Goal: Task Accomplishment & Management: Manage account settings

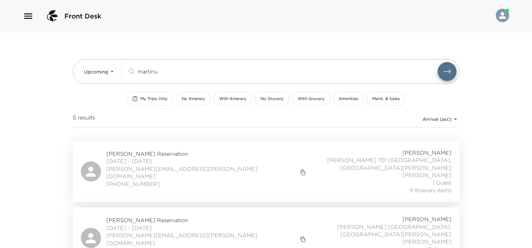
click at [185, 74] on input "martinu" at bounding box center [288, 71] width 300 height 8
type input "m"
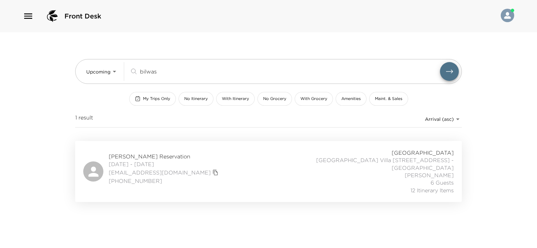
type input "bilwas"
click at [239, 161] on div "[PERSON_NAME] Reservation [DATE] - [DATE] [EMAIL_ADDRESS][DOMAIN_NAME] [PHONE_N…" at bounding box center [268, 171] width 370 height 45
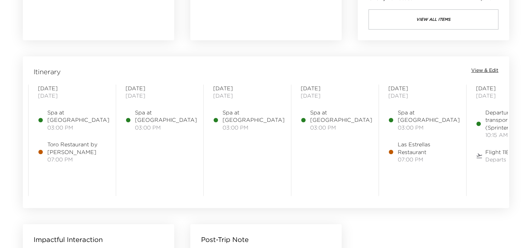
scroll to position [0, 217]
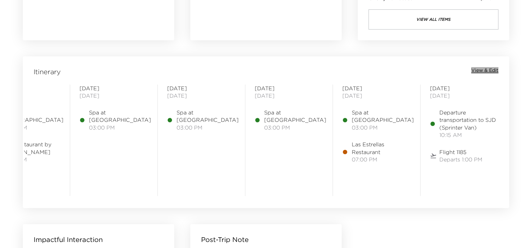
click at [494, 69] on span "View & Edit" at bounding box center [484, 70] width 27 height 7
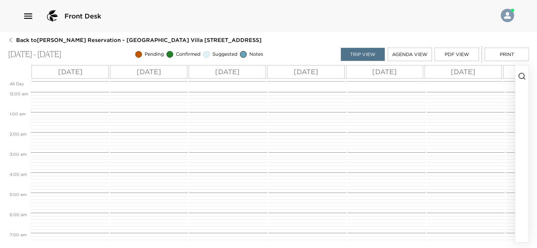
scroll to position [211, 0]
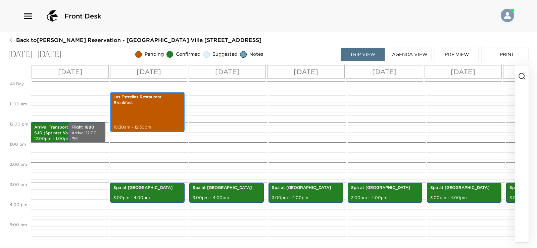
click at [148, 116] on div "Las Estrellas Restaurant - Breakfast 10:30am - 12:30pm" at bounding box center [147, 112] width 70 height 38
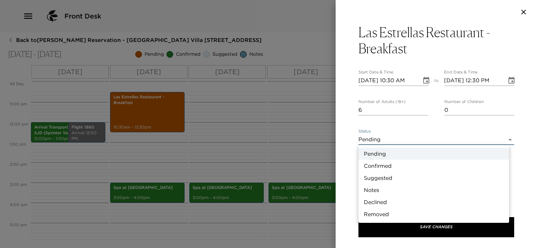
click at [433, 137] on body "Front Desk Back to Michael Bliwas Reservation - Punta Ballena Villa Las Conchas…" at bounding box center [268, 124] width 537 height 248
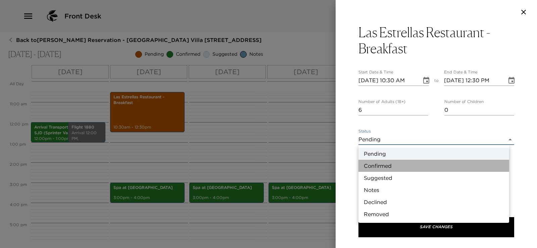
click at [408, 164] on li "Confirmed" at bounding box center [433, 166] width 151 height 12
type input "Confirmed"
type textarea "Reservation at Las Estrellas is confirmed."
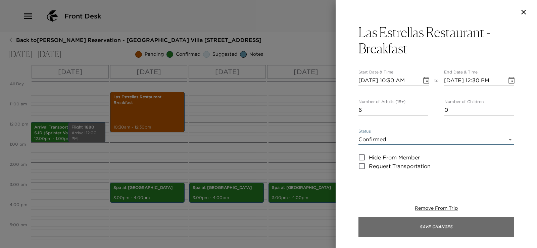
click at [397, 223] on button "Save Changes" at bounding box center [436, 227] width 156 height 20
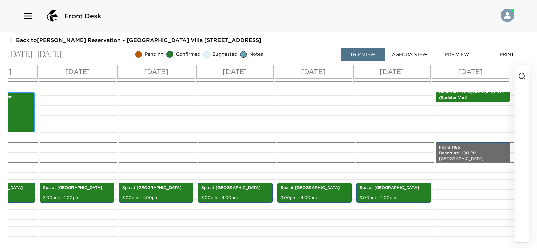
scroll to position [338, 0]
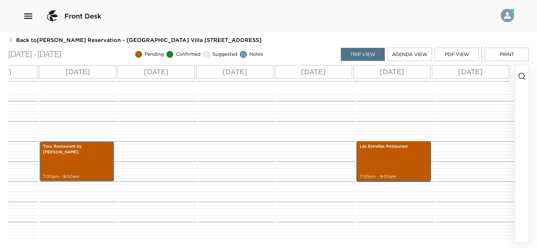
click at [90, 151] on div "Toro Restaurant by Richard Sandoval 7:00pm - 9:00pm" at bounding box center [77, 161] width 70 height 38
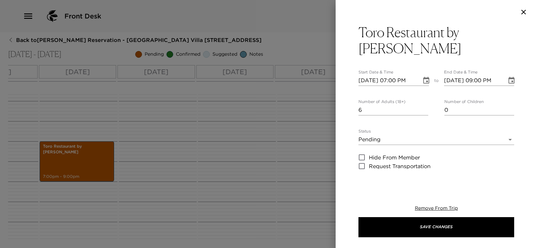
click at [209, 124] on div at bounding box center [268, 124] width 537 height 248
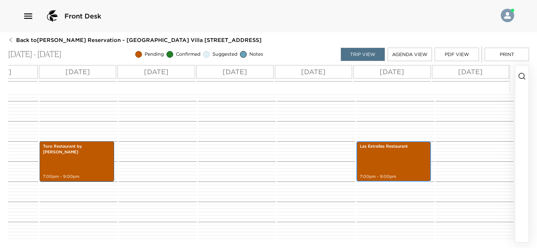
click at [361, 150] on div "Las Estrellas Restaurant 7:00pm - 9:00pm" at bounding box center [393, 161] width 70 height 38
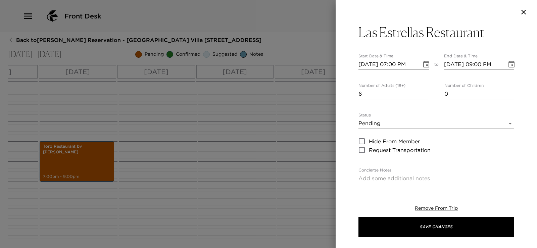
click at [409, 124] on body "Front Desk Back to Michael Bliwas Reservation - Punta Ballena Villa Las Conchas…" at bounding box center [268, 124] width 537 height 248
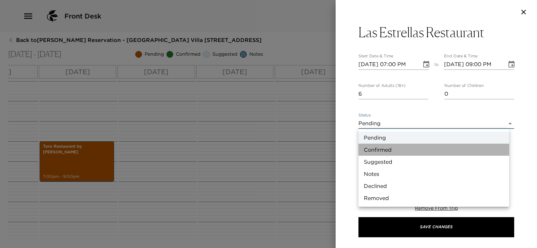
click at [408, 148] on li "Confirmed" at bounding box center [433, 150] width 151 height 12
type input "Confirmed"
type textarea "Reservation at Las Estrellas is confirmed."
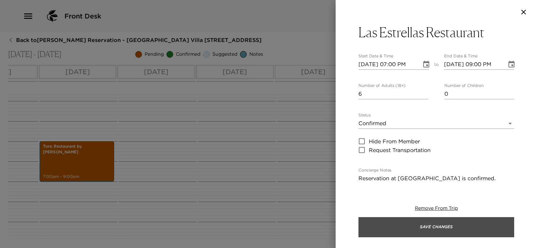
click at [438, 234] on button "Save Changes" at bounding box center [436, 227] width 156 height 20
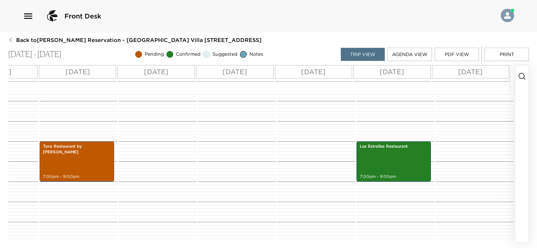
click at [521, 77] on icon "button" at bounding box center [522, 76] width 8 height 8
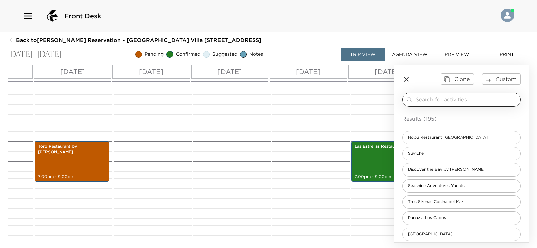
click at [453, 101] on input "search" at bounding box center [466, 100] width 102 height 8
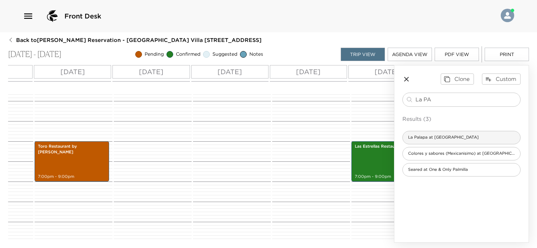
type input "La PA"
click at [435, 139] on span "La Palapa at Esperanza" at bounding box center [443, 138] width 81 height 6
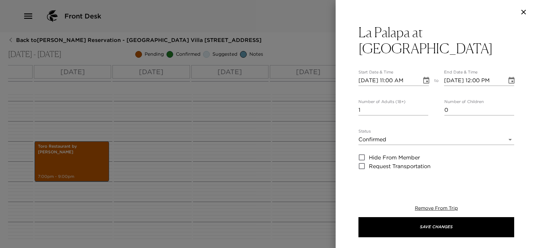
type textarea "Reservation confirmed."
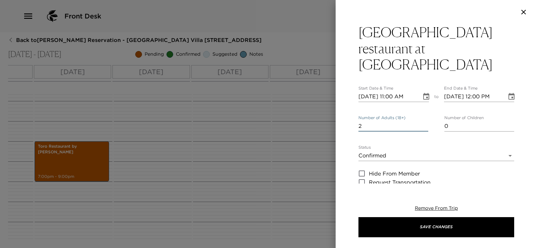
click at [423, 121] on input "2" at bounding box center [393, 126] width 70 height 11
click at [423, 121] on input "3" at bounding box center [393, 126] width 70 height 11
click at [423, 121] on input "4" at bounding box center [393, 126] width 70 height 11
click at [423, 121] on input "5" at bounding box center [393, 126] width 70 height 11
type input "6"
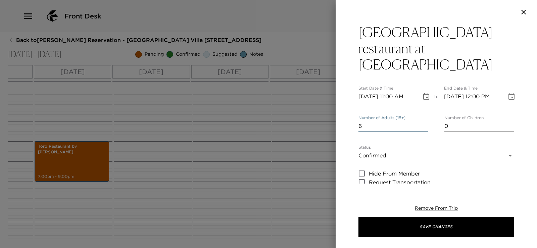
click at [423, 121] on input "6" at bounding box center [393, 126] width 70 height 11
click at [390, 91] on input "09/13/2025 11:00 AM" at bounding box center [387, 96] width 58 height 11
click at [394, 91] on input "09/13/2025 11:00 AM" at bounding box center [387, 96] width 58 height 11
type input "09/13/2025 07:00 PM"
type input "09/13/2025 08:00 PM"
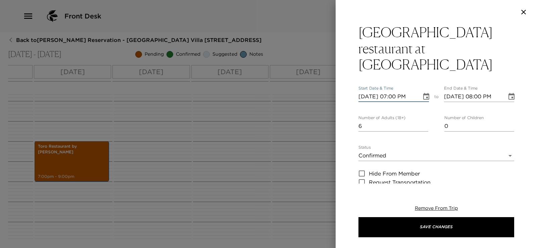
type input "09/13/2025 07:00 PM"
click at [488, 91] on input "09/13/2025 08:00 PM" at bounding box center [473, 96] width 58 height 11
type input "09/13/2025 08:30 PM"
click at [374, 91] on input "09/13/2025 07:00 PM" at bounding box center [387, 96] width 58 height 11
type input "09/01/2025 07:00 PM"
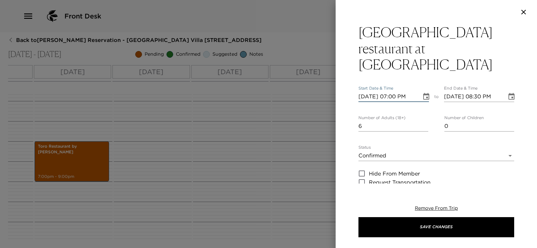
type input "09/01/2025 08:00 PM"
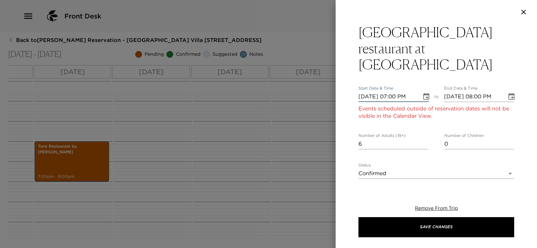
type input "09/17/2025 07:00 PM"
type input "09/17/2025 08:00 PM"
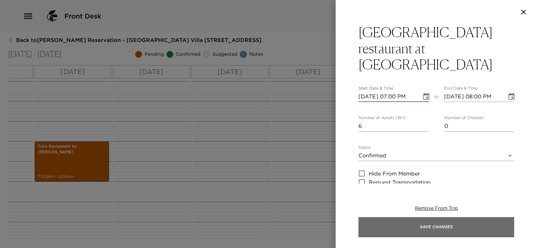
type input "09/17/2025 07:00 PM"
click at [423, 230] on button "Save Changes" at bounding box center [436, 227] width 156 height 20
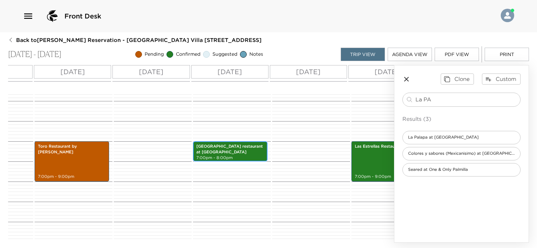
click at [255, 148] on p "La Palapa restaurant at Esperanza" at bounding box center [230, 149] width 68 height 11
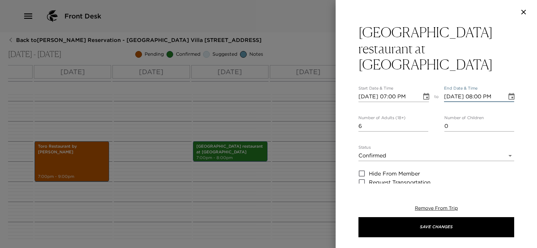
click at [483, 91] on input "09/17/2025 08:00 PM" at bounding box center [473, 96] width 58 height 11
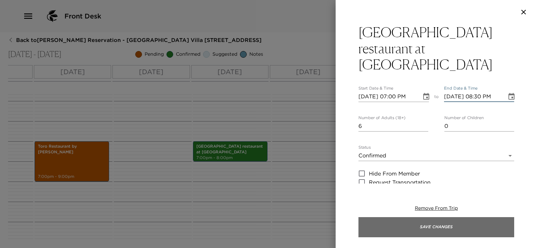
type input "09/17/2025 08:30 PM"
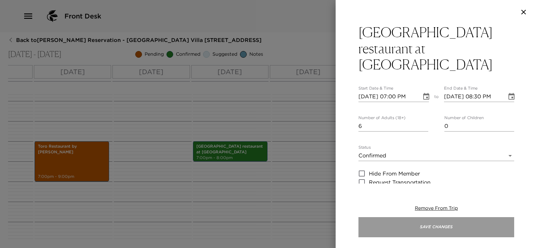
click at [475, 226] on button "Save Changes" at bounding box center [436, 227] width 156 height 20
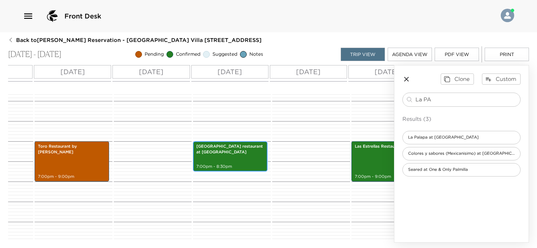
click at [215, 154] on div "La Palapa restaurant at Esperanza 7:00pm - 8:30pm" at bounding box center [230, 156] width 70 height 28
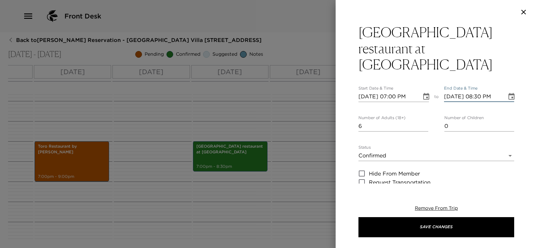
click at [479, 91] on input "09/17/2025 08:30 PM" at bounding box center [473, 96] width 58 height 11
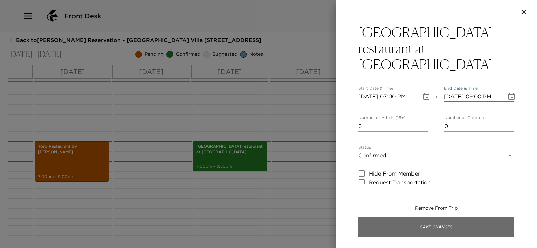
type input "09/17/2025 09:00 PM"
click at [460, 226] on button "Save Changes" at bounding box center [436, 227] width 156 height 20
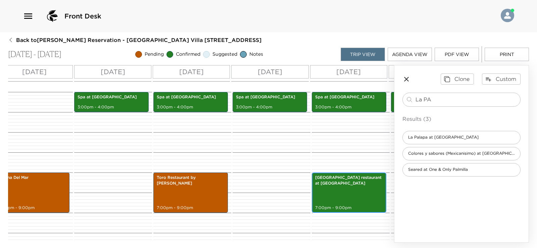
scroll to position [0, 0]
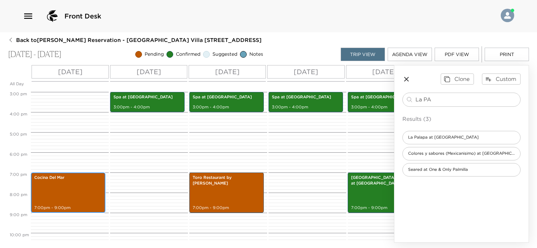
click at [70, 193] on div "Cocina Del Mar 7:00pm - 9:00pm" at bounding box center [68, 193] width 70 height 38
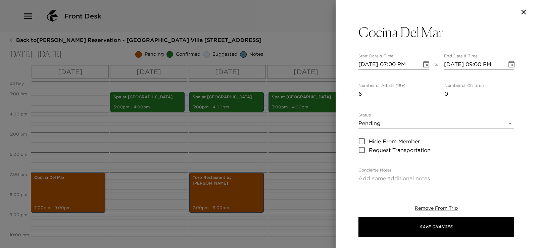
click at [415, 125] on body "Front Desk Back to Michael Bliwas Reservation - Punta Ballena Villa Las Conchas…" at bounding box center [268, 124] width 537 height 248
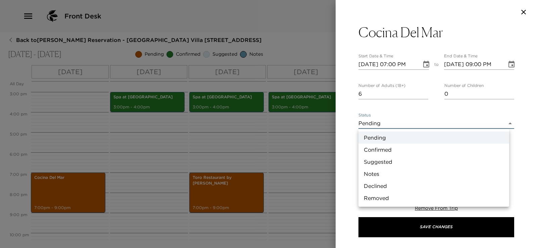
click at [406, 149] on li "Confirmed" at bounding box center [433, 150] width 151 height 12
type input "Confirmed"
type textarea "Your dinner reservation has been confirmed."
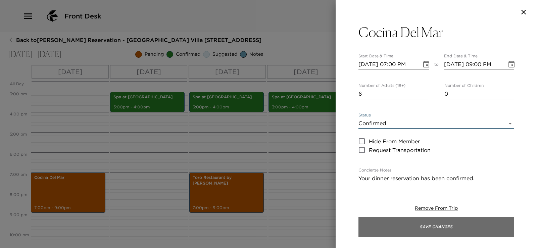
click at [419, 224] on button "Save Changes" at bounding box center [436, 227] width 156 height 20
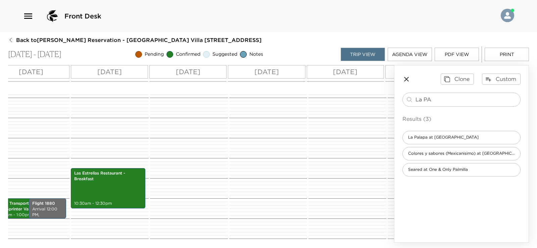
scroll to position [36, 0]
